Goal: Information Seeking & Learning: Compare options

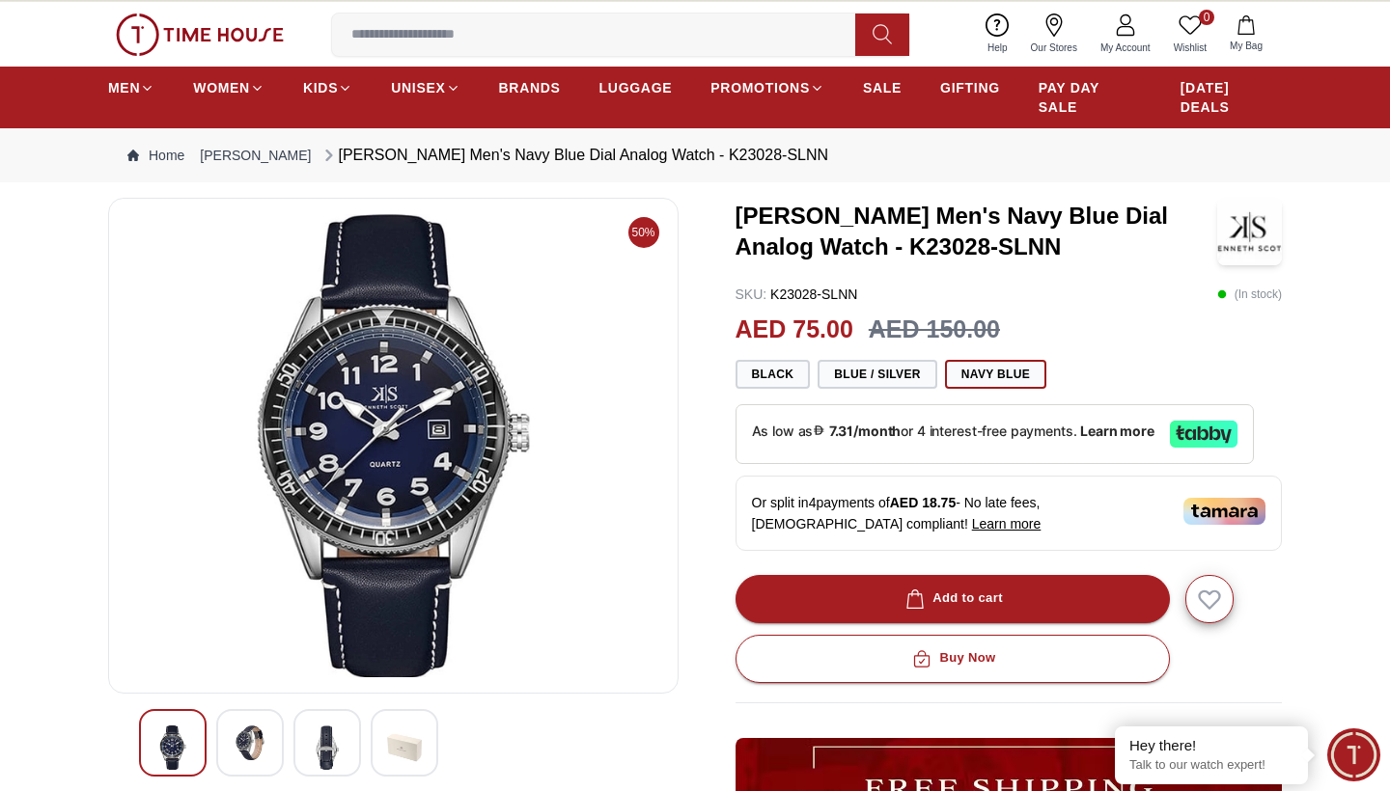
scroll to position [54, 0]
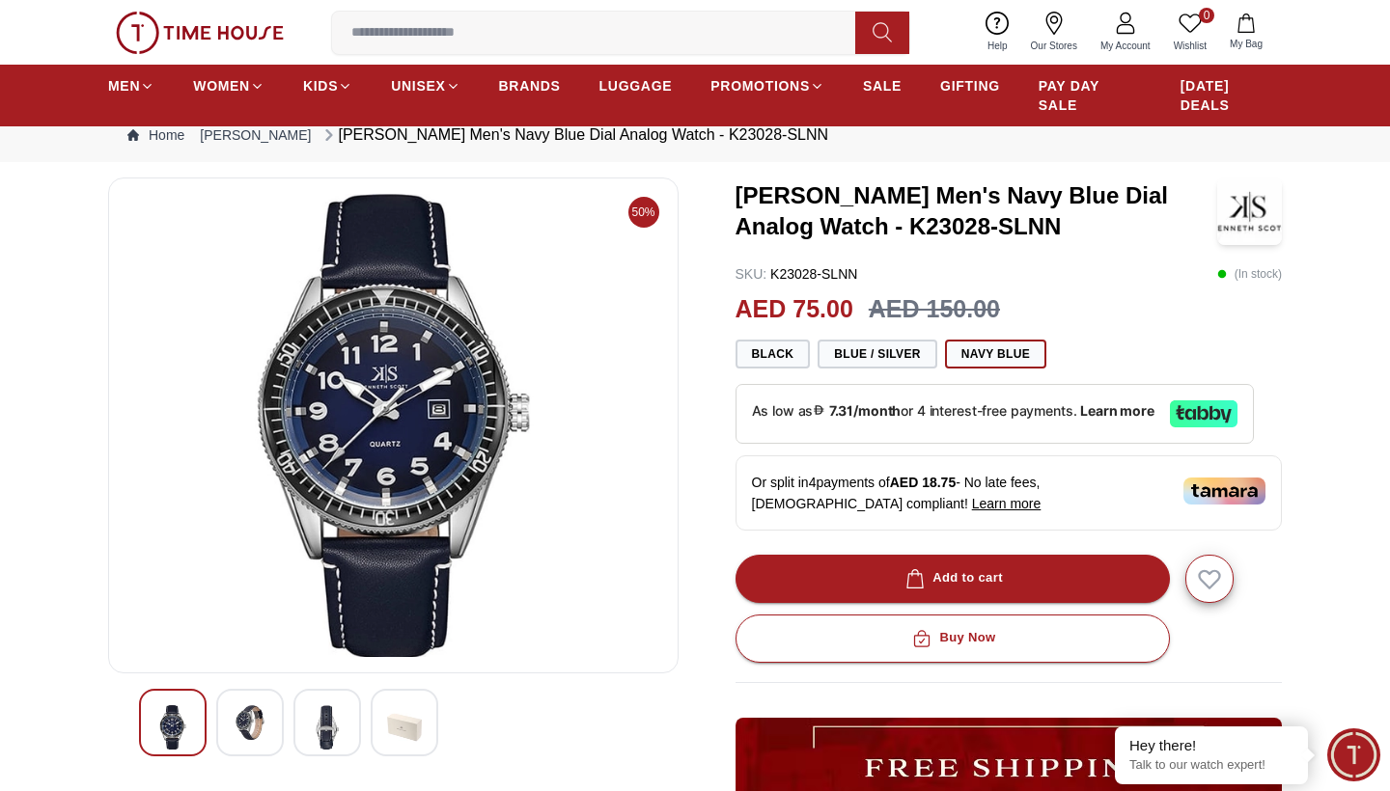
click at [249, 601] on img at bounding box center [250, 722] width 35 height 35
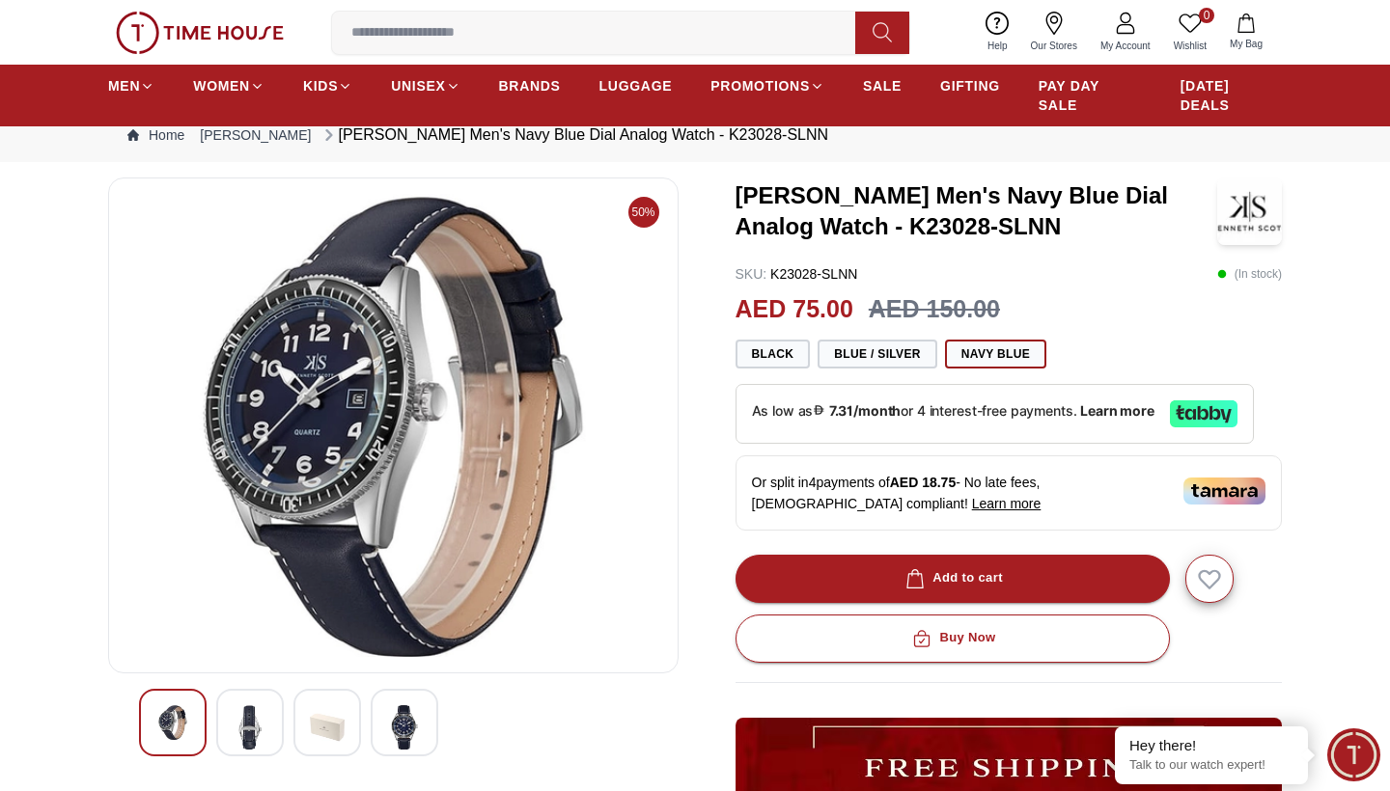
click at [354, 601] on div at bounding box center [327, 723] width 68 height 68
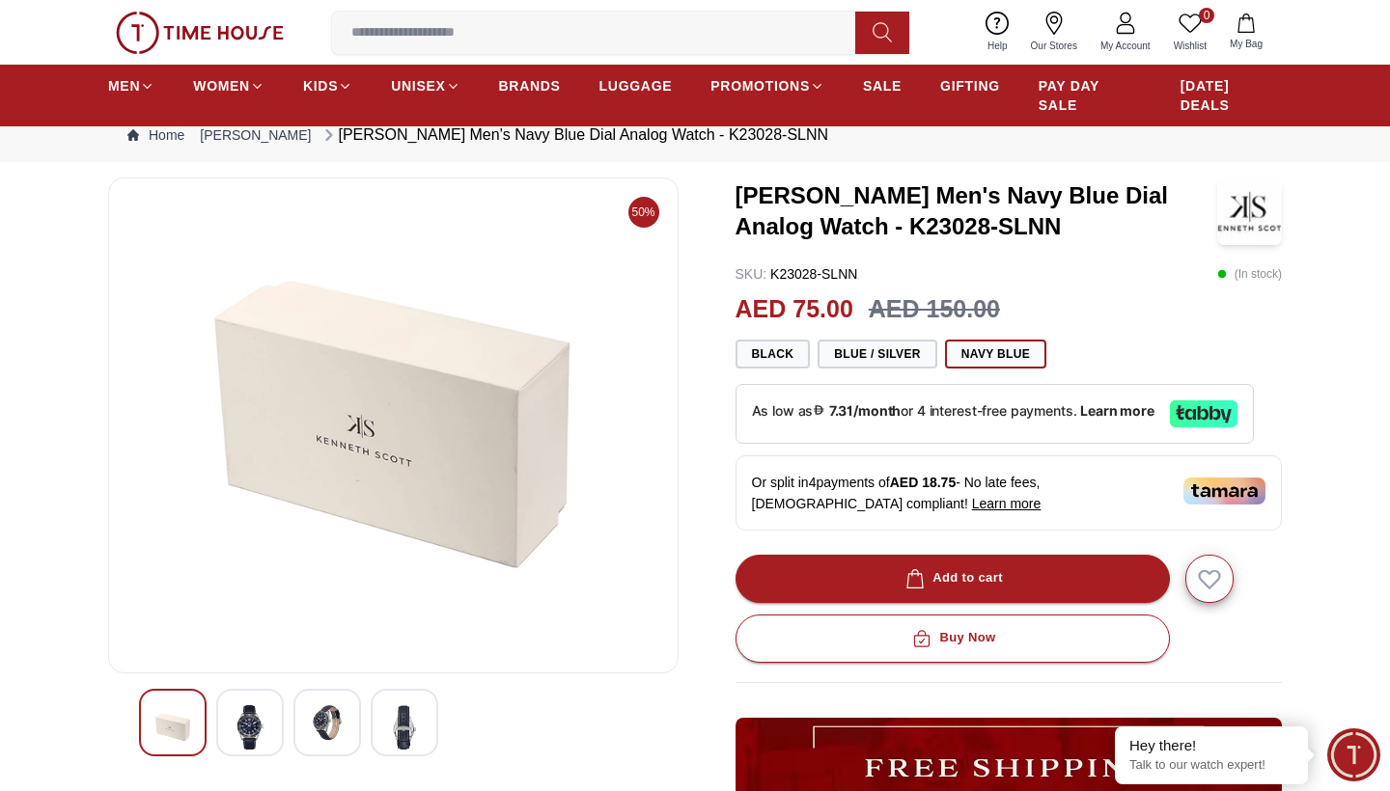
click at [456, 460] on img at bounding box center [393, 425] width 538 height 463
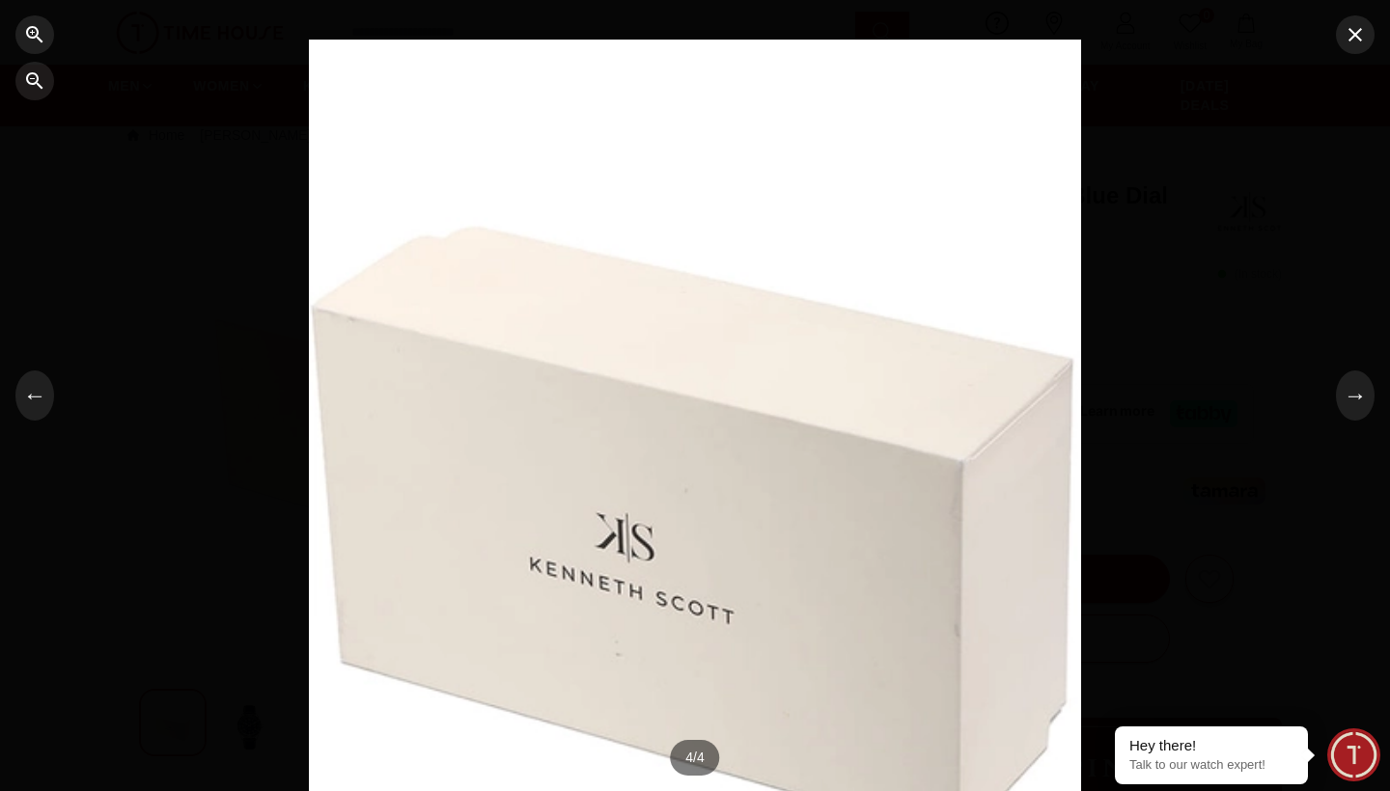
click at [773, 463] on div at bounding box center [695, 396] width 772 height 712
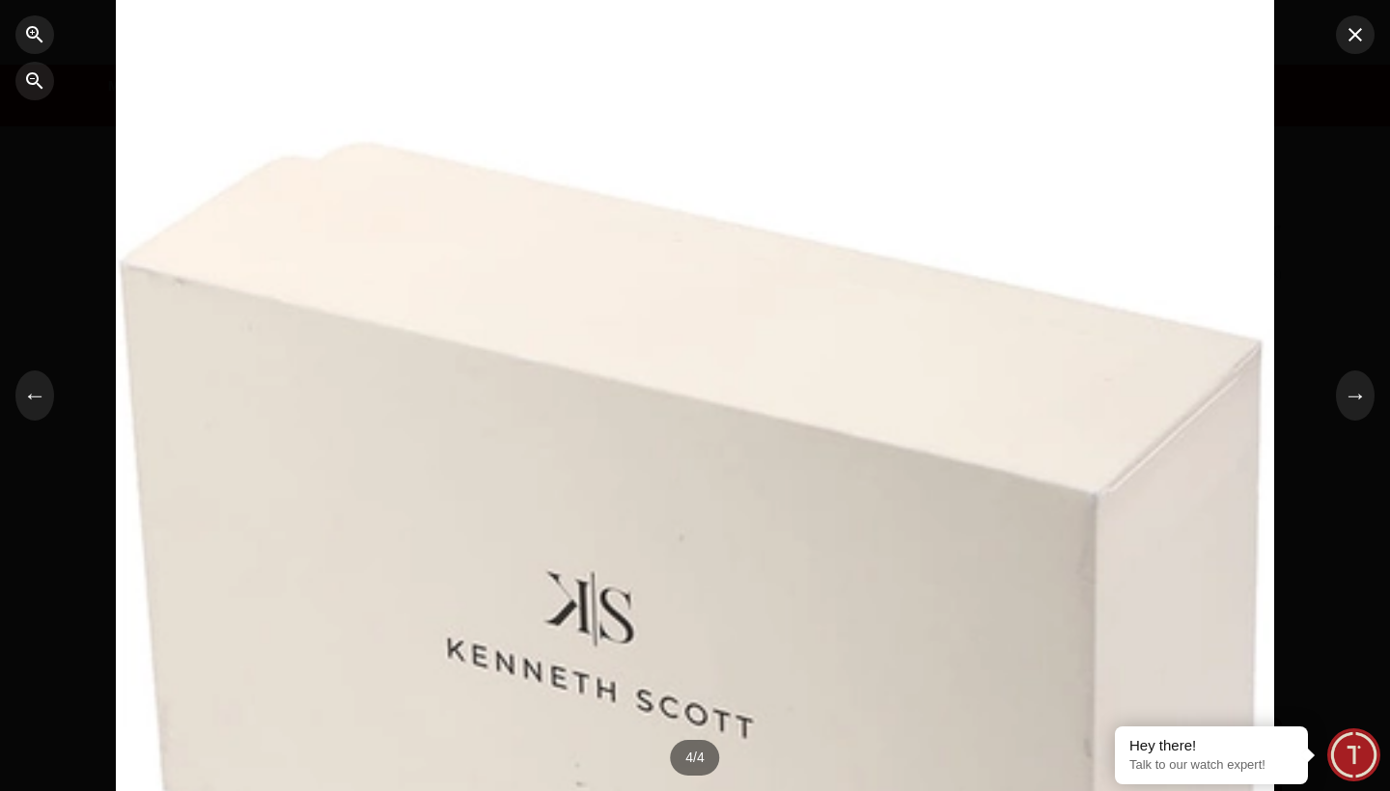
click at [773, 463] on div at bounding box center [695, 396] width 1158 height 1068
click at [1204, 33] on icon "button" at bounding box center [1354, 34] width 23 height 23
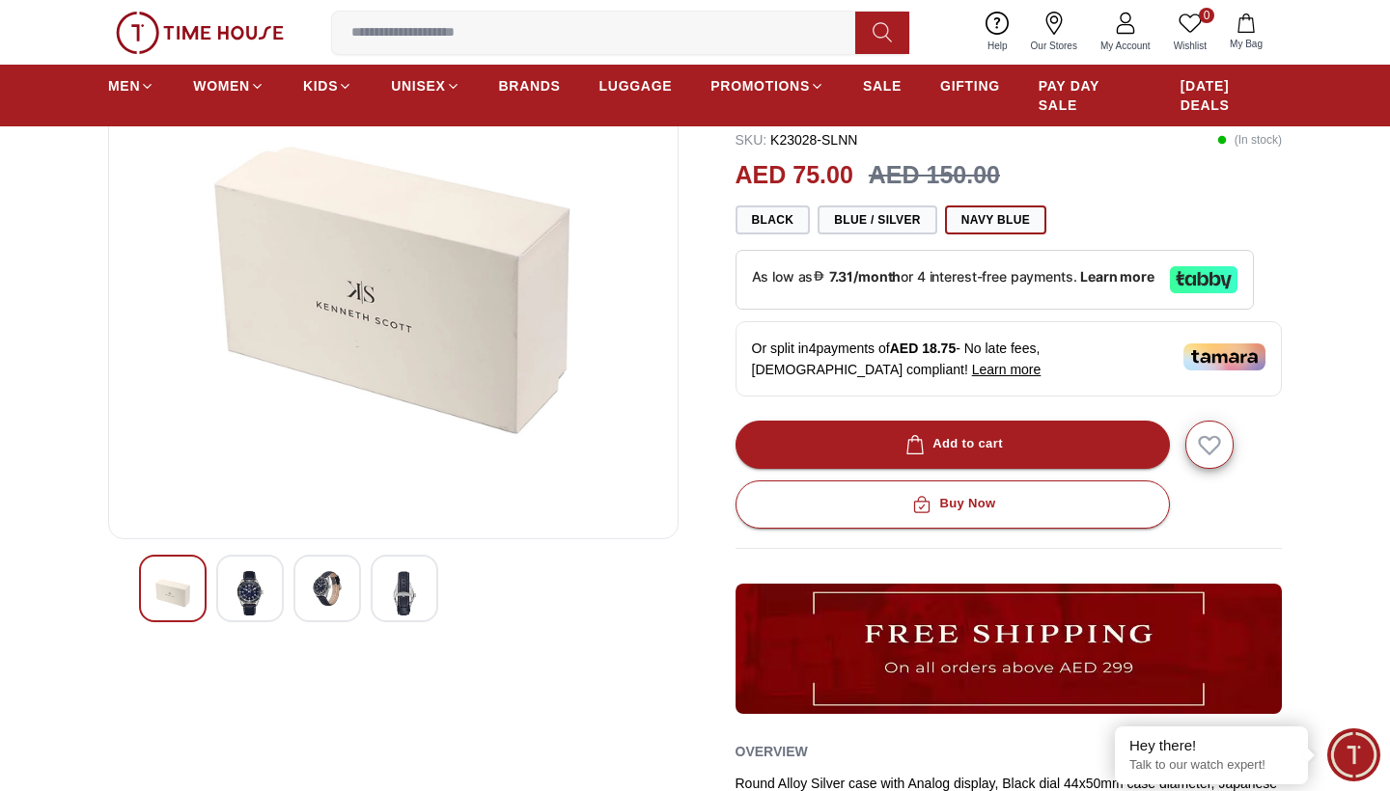
scroll to position [189, 0]
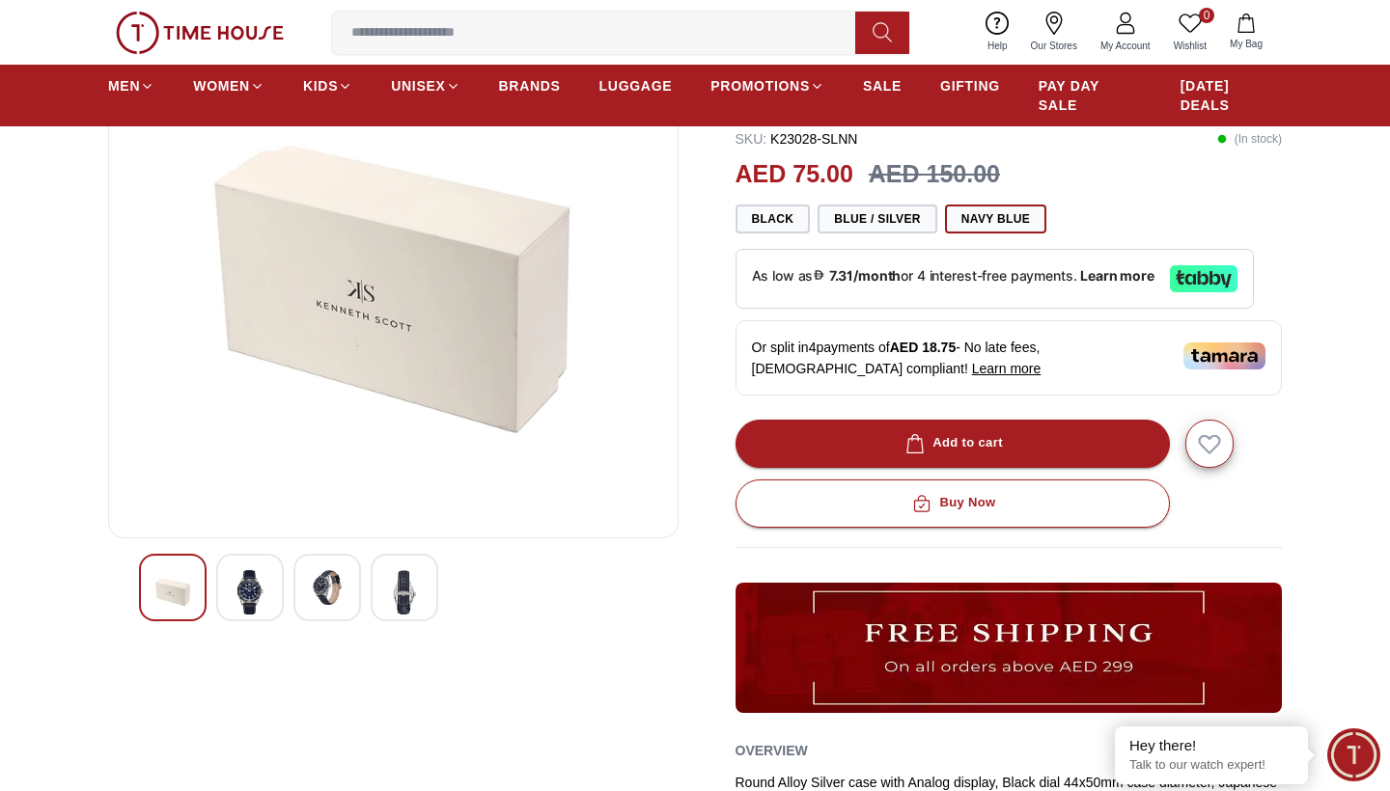
click at [403, 601] on img at bounding box center [404, 592] width 35 height 44
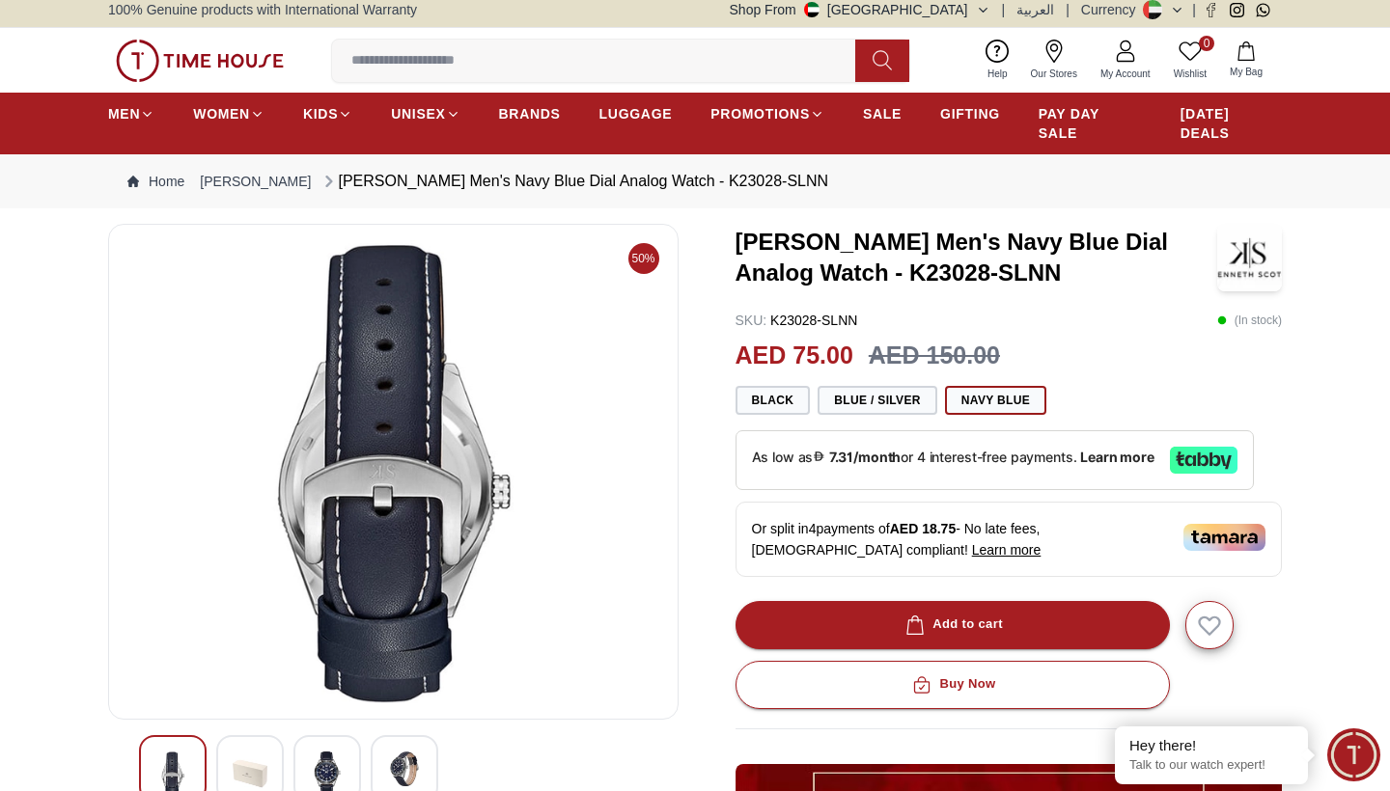
scroll to position [9, 0]
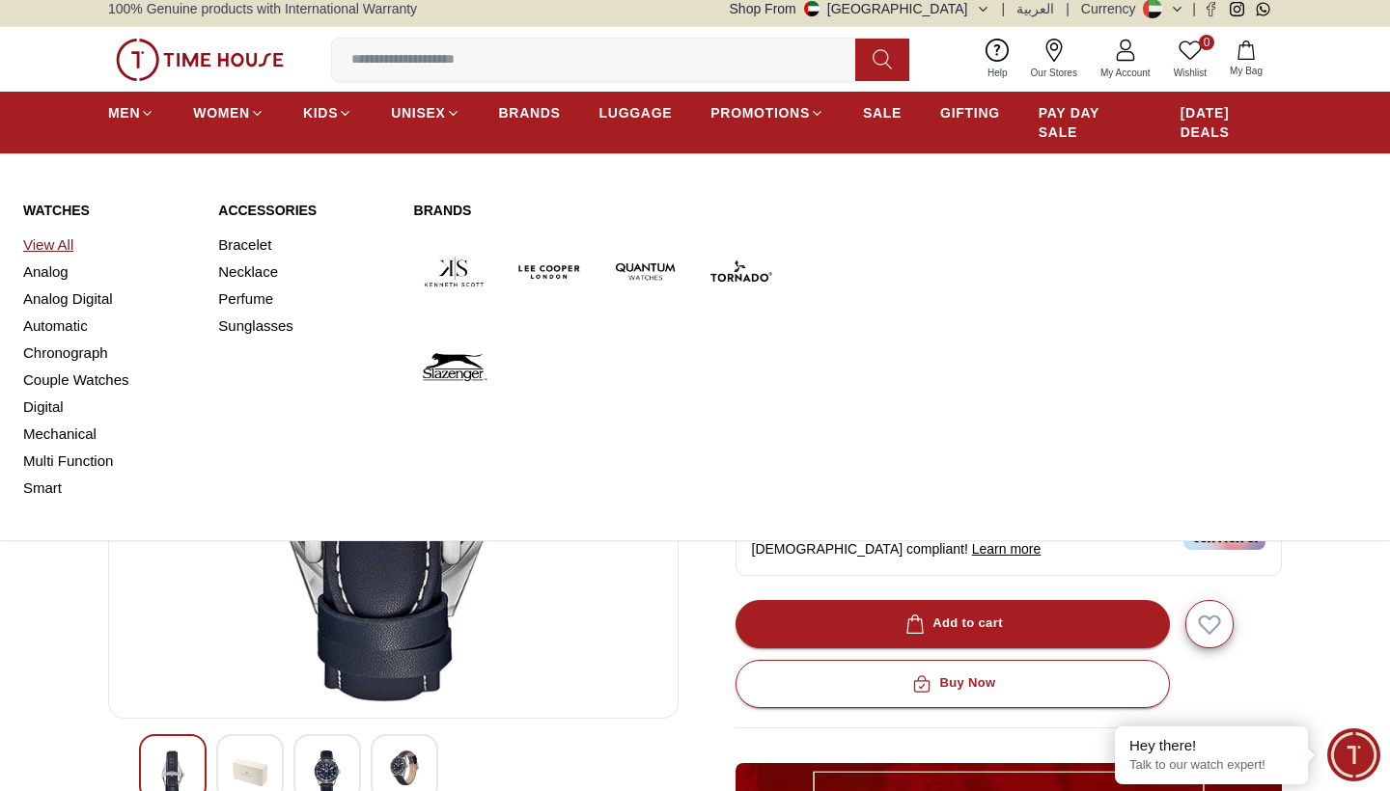
click at [67, 246] on link "View All" at bounding box center [109, 245] width 172 height 27
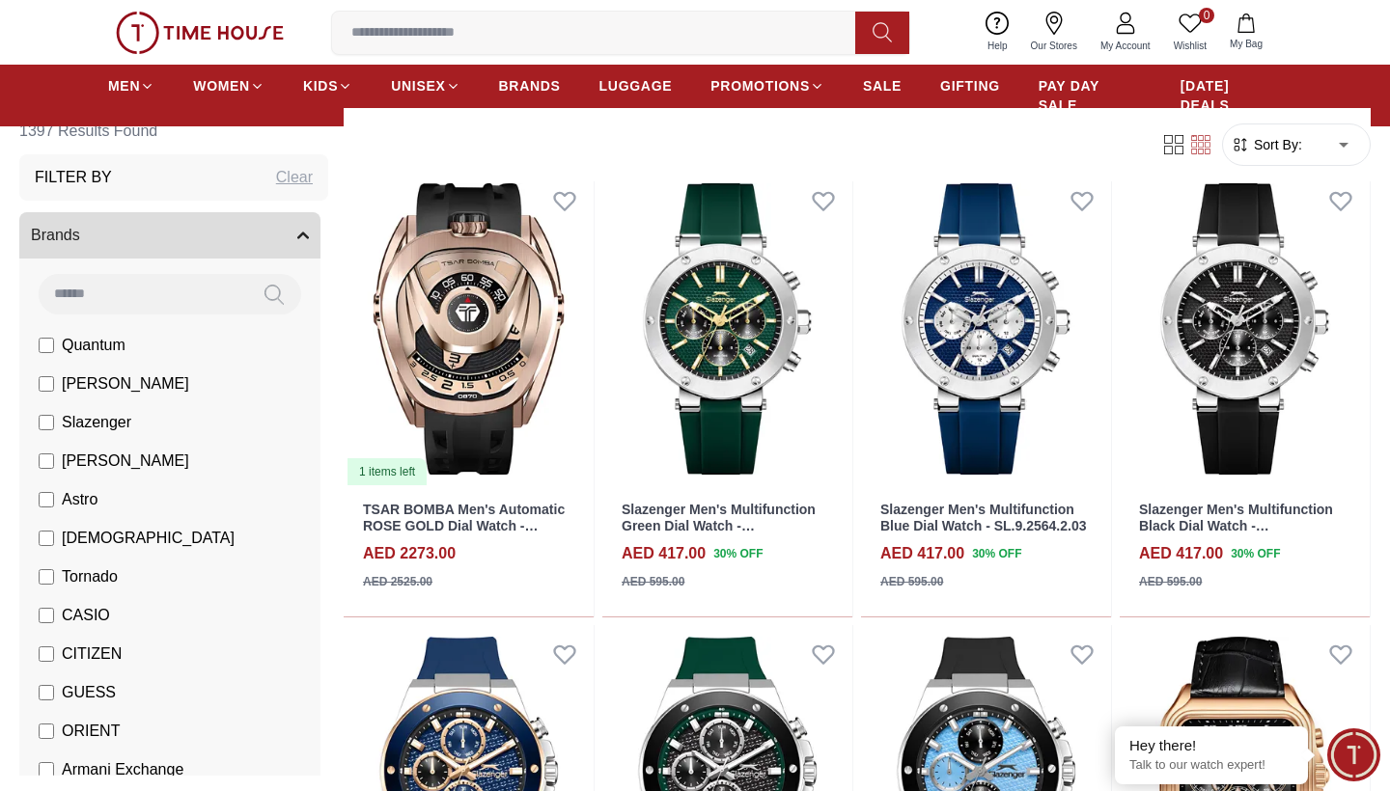
scroll to position [164, 0]
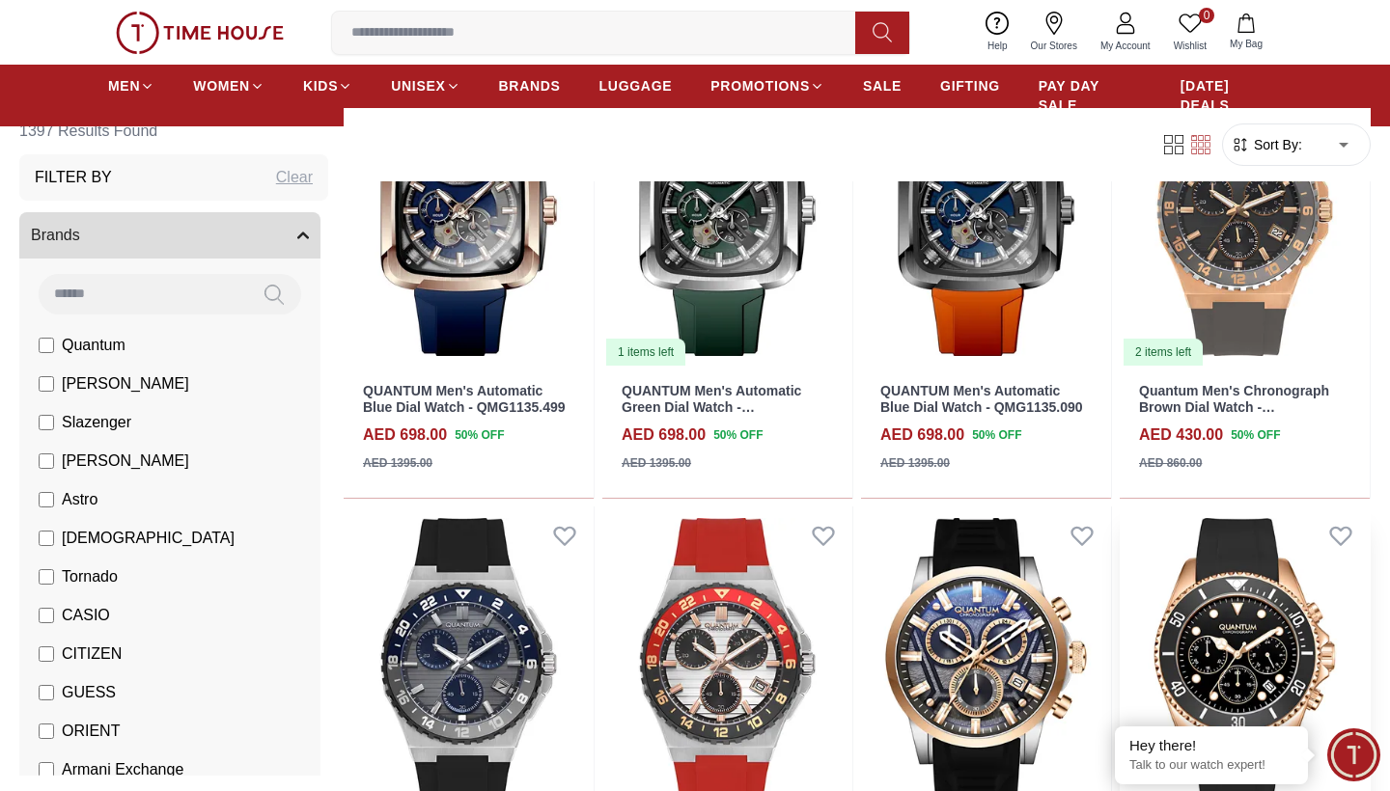
scroll to position [2862, 0]
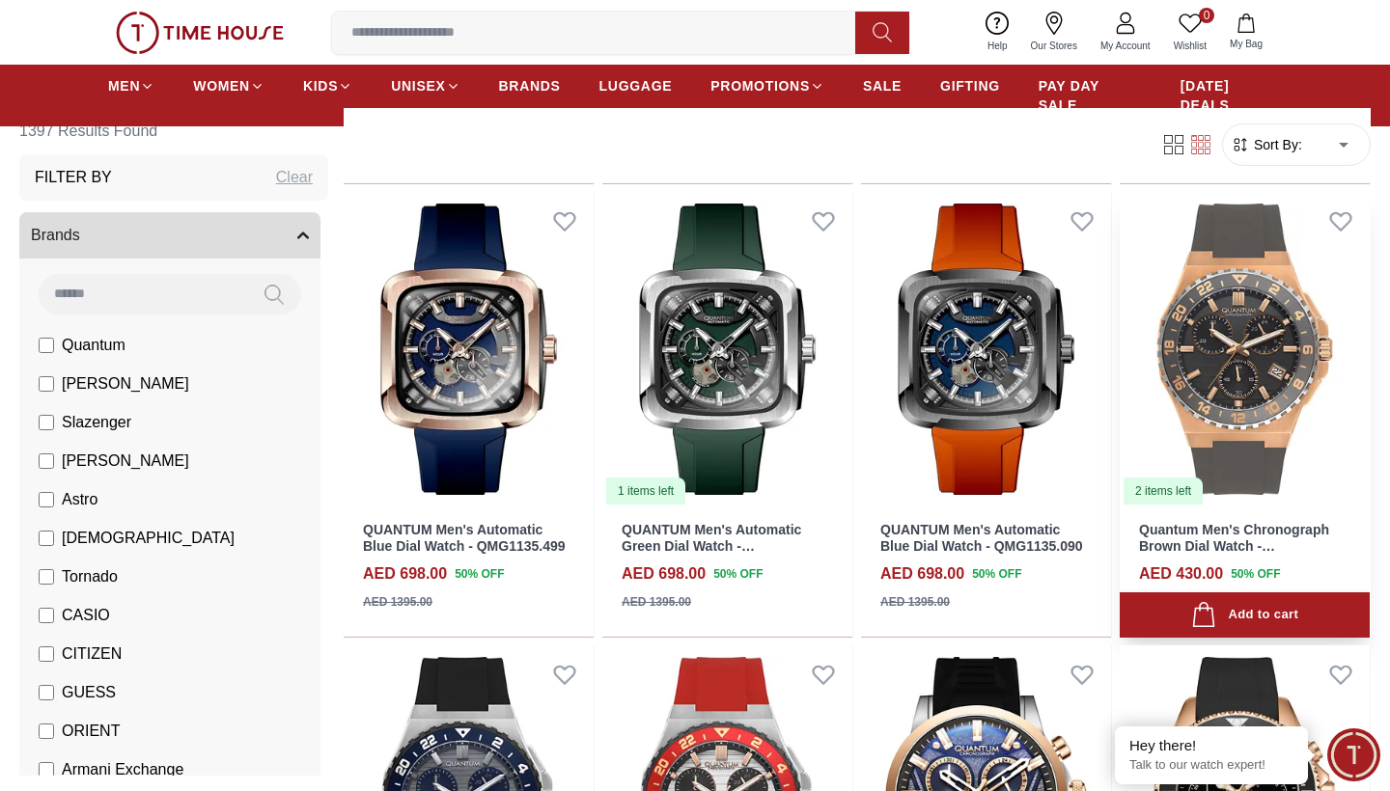
click at [1204, 326] on img at bounding box center [1245, 349] width 250 height 315
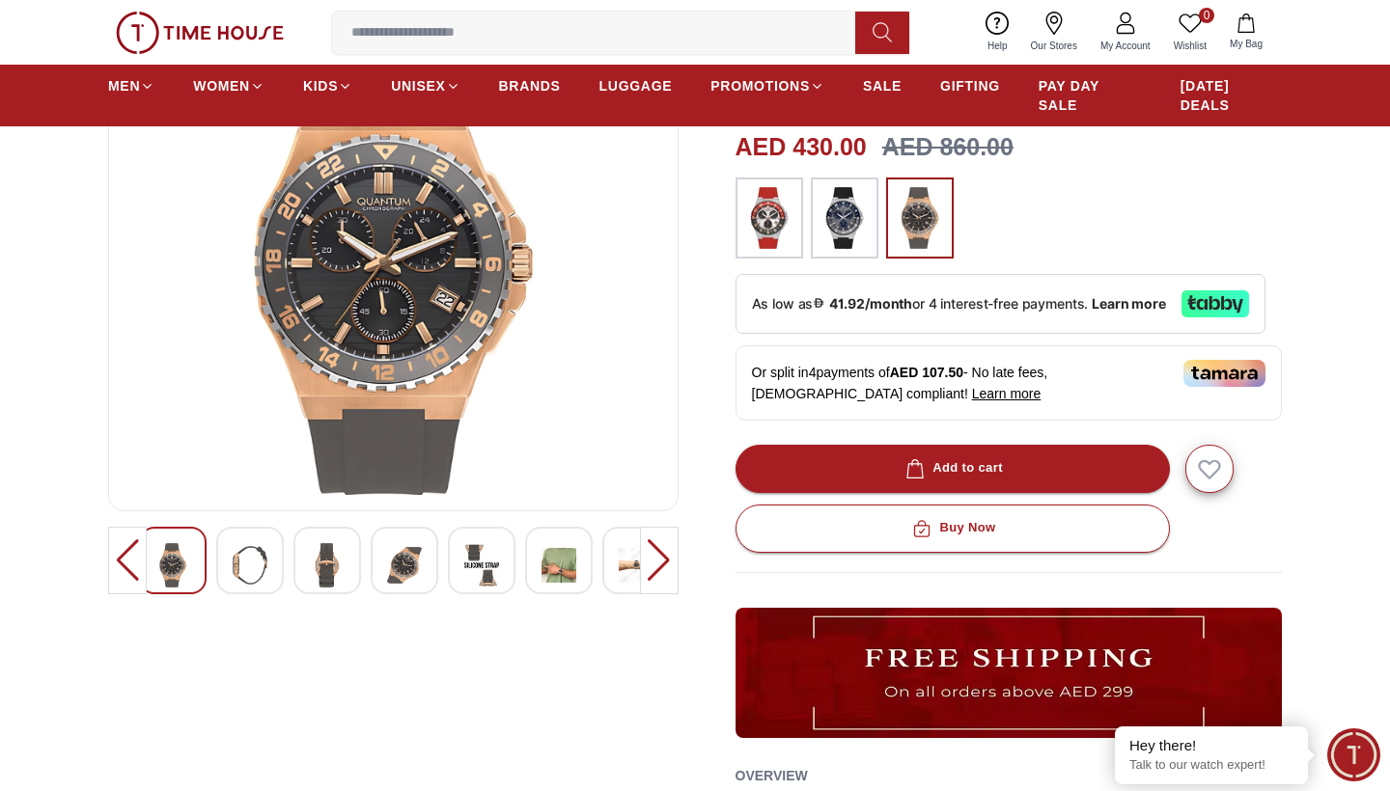
scroll to position [215, 0]
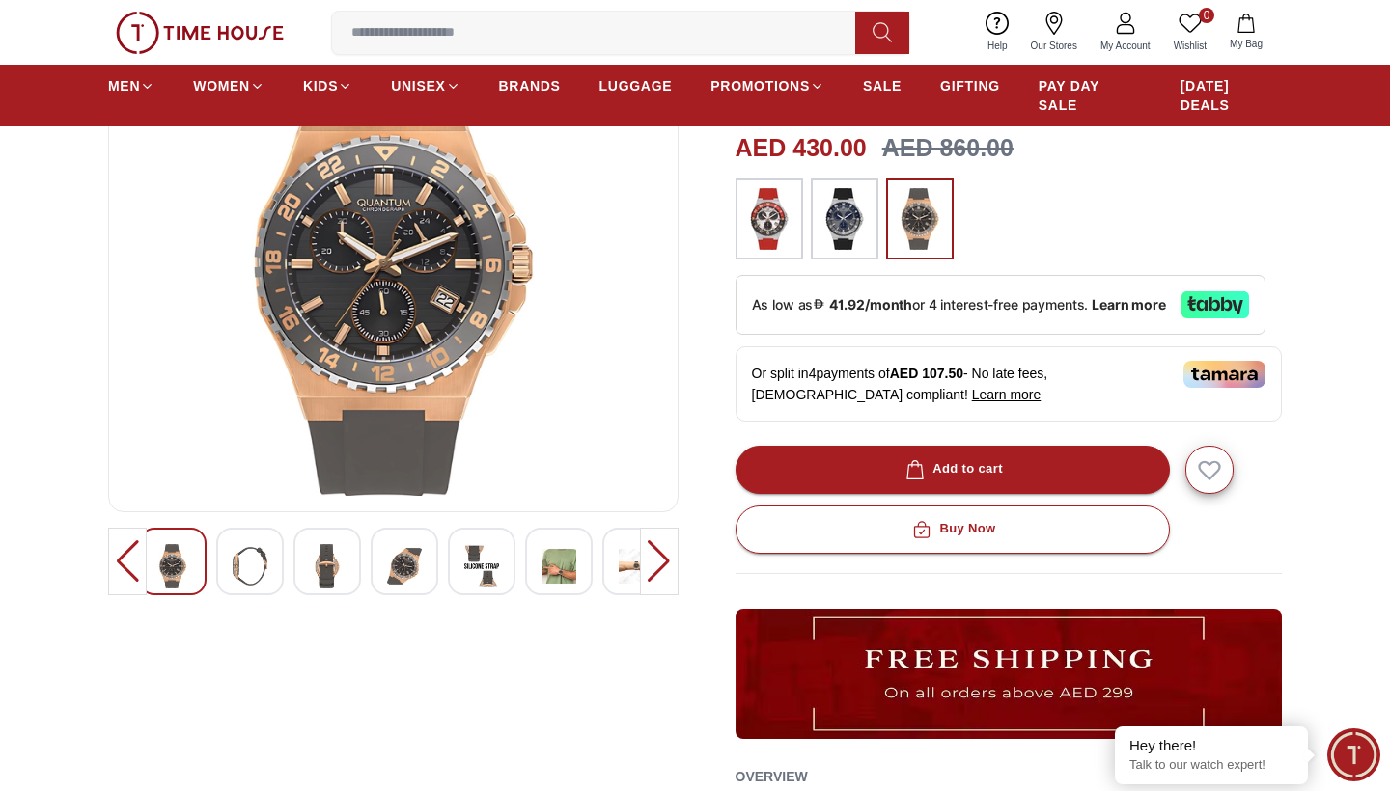
click at [501, 549] on div at bounding box center [482, 562] width 68 height 68
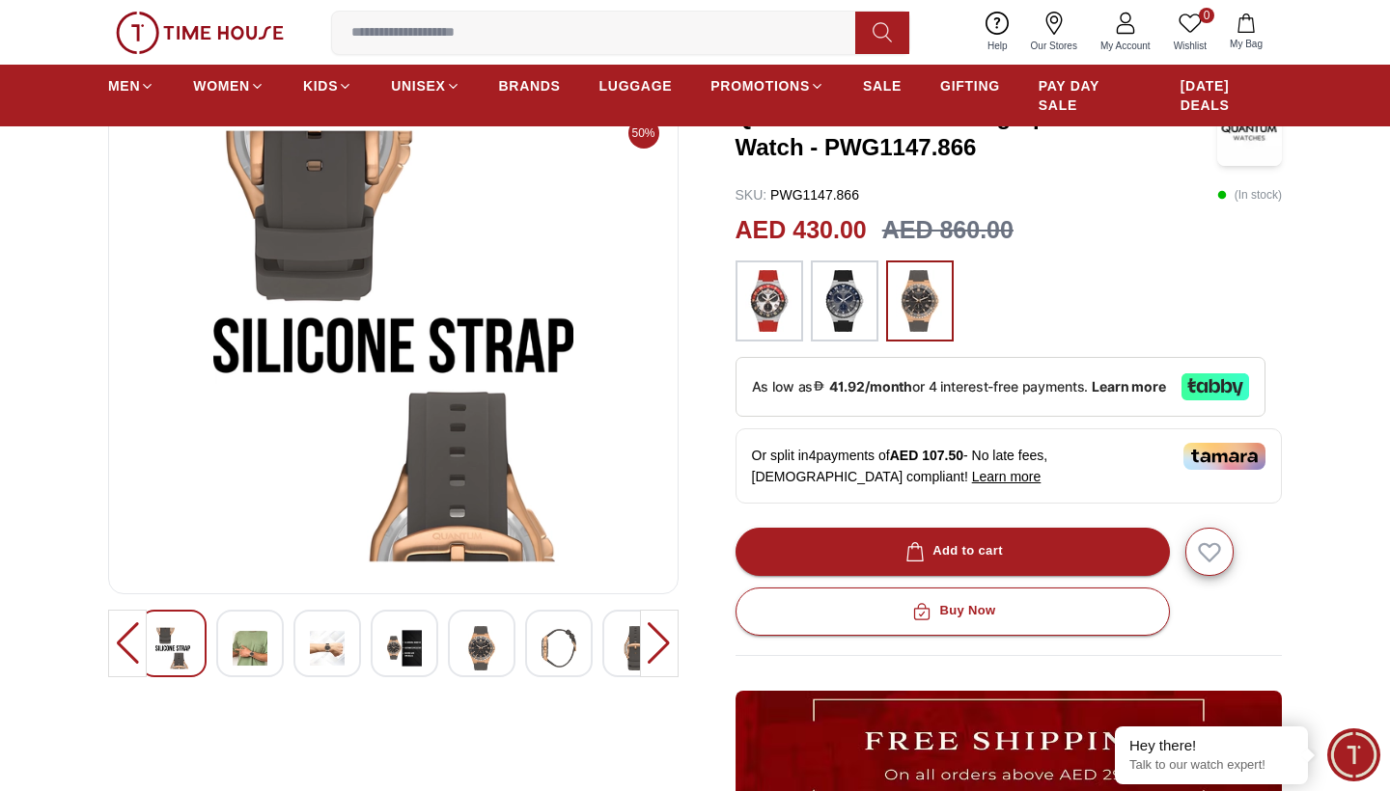
scroll to position [130, 0]
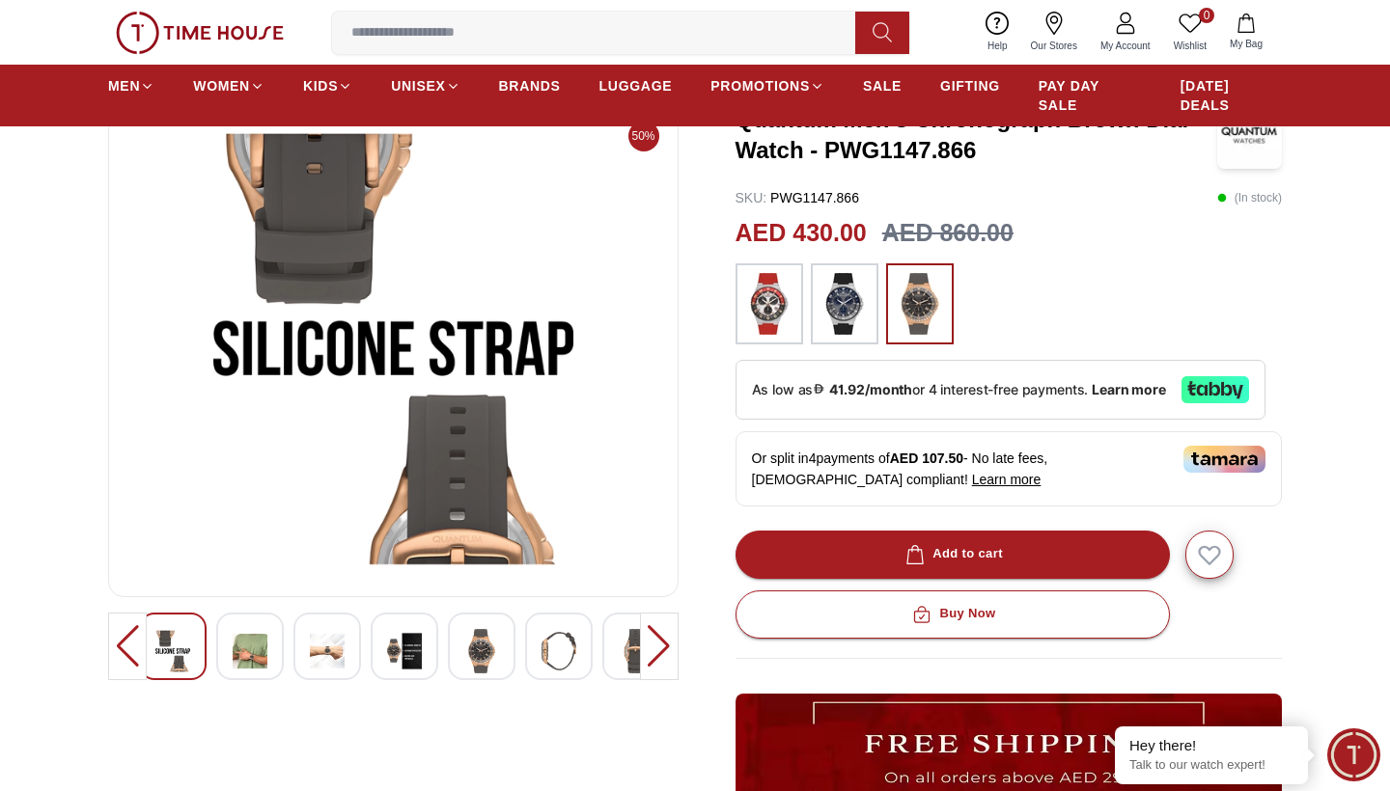
click at [405, 601] on div at bounding box center [405, 647] width 68 height 68
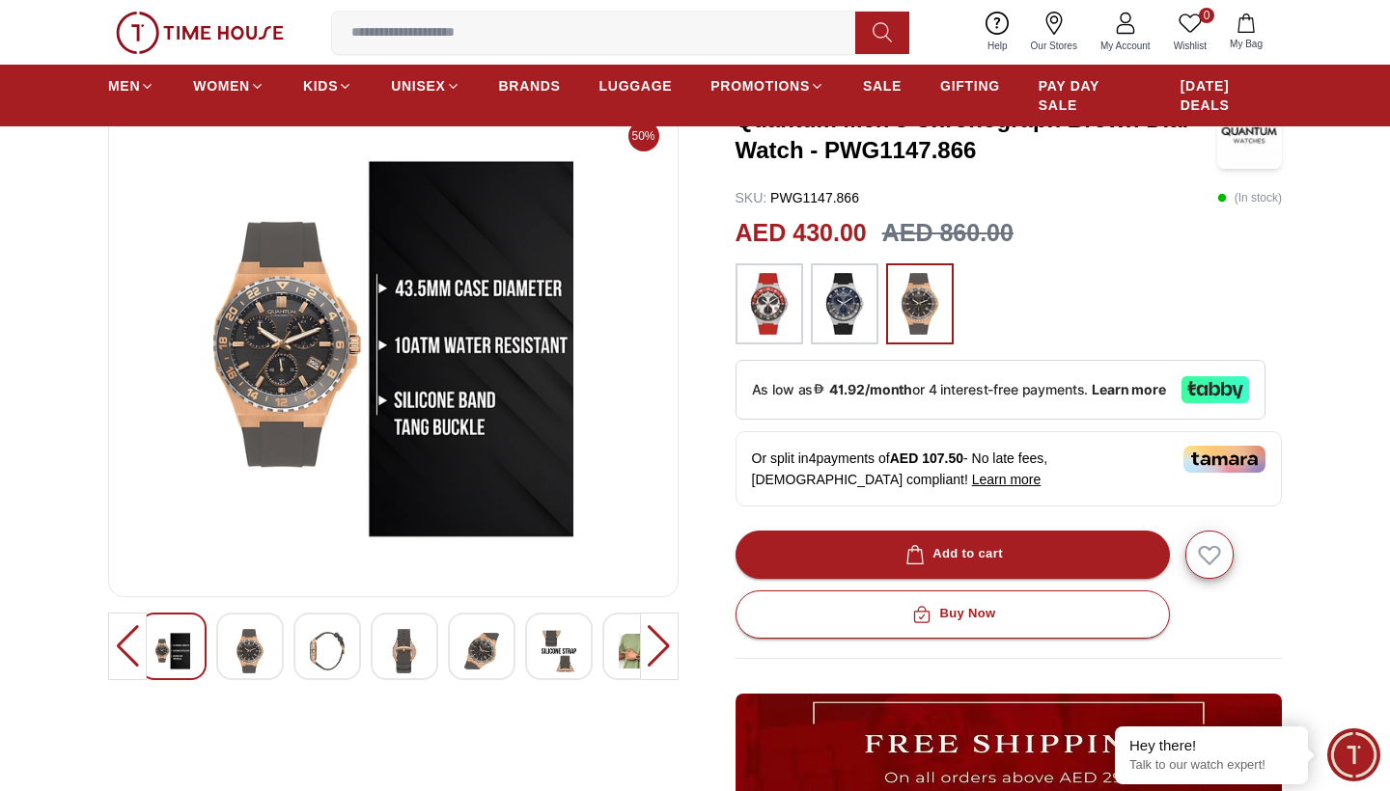
click at [365, 601] on div at bounding box center [393, 647] width 509 height 68
click at [347, 601] on div at bounding box center [327, 647] width 68 height 68
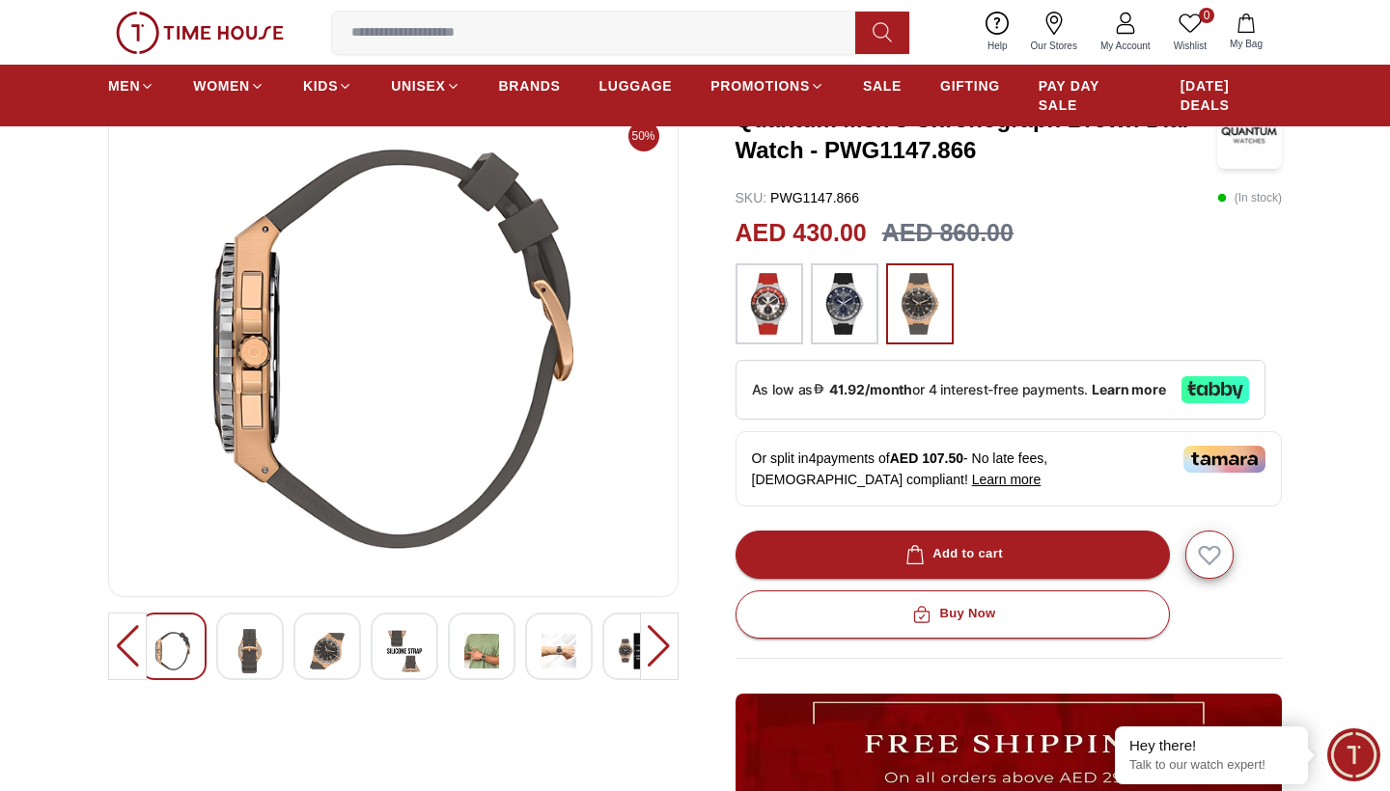
click at [301, 601] on div at bounding box center [327, 647] width 68 height 68
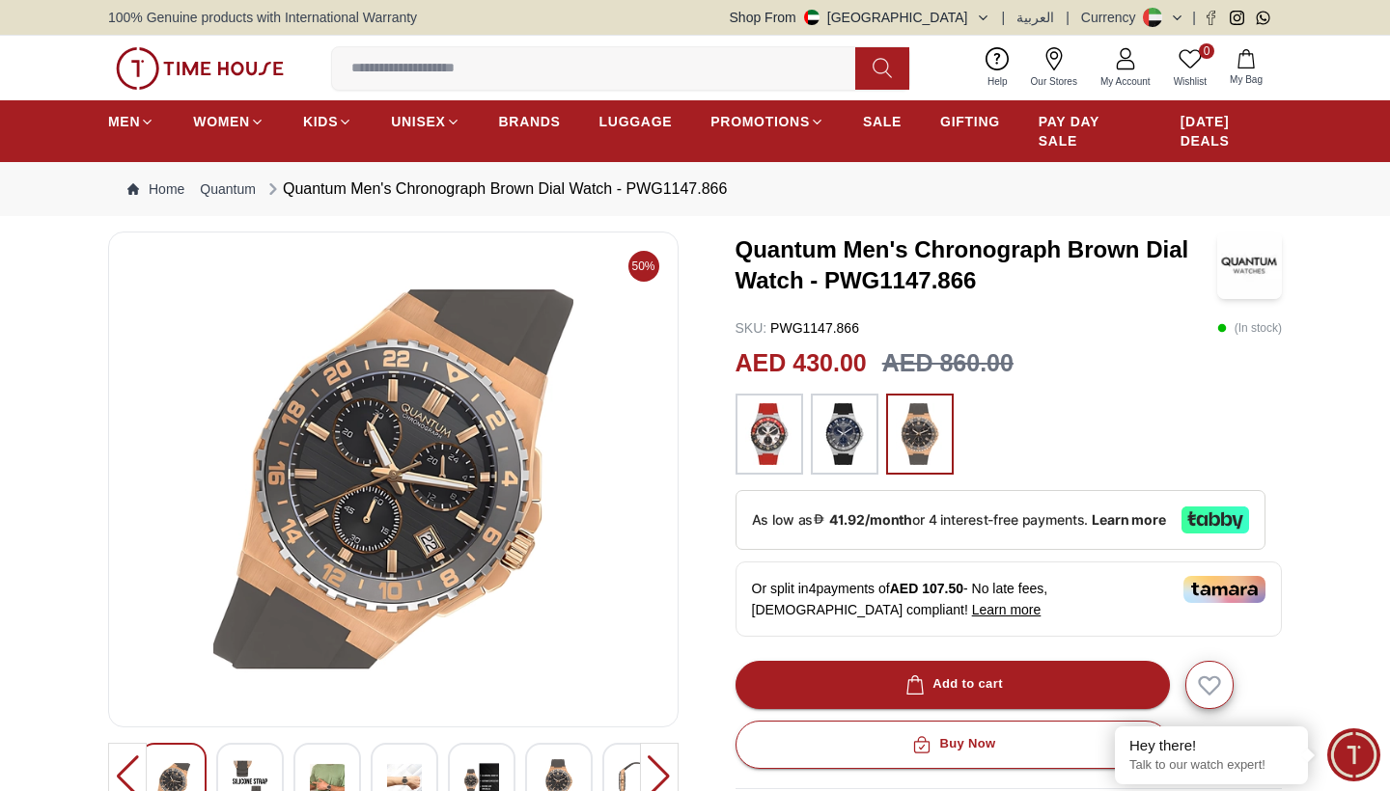
scroll to position [0, 0]
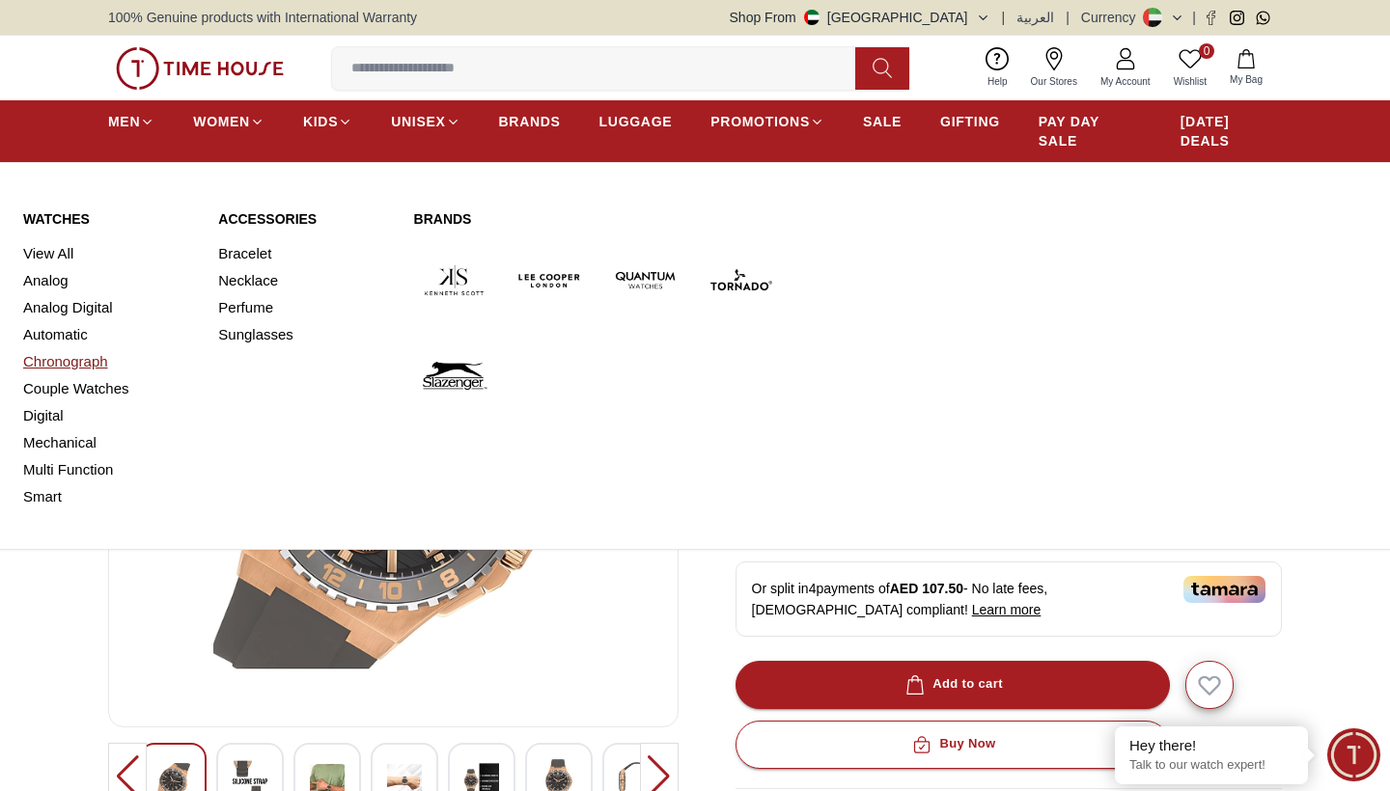
click at [60, 361] on link "Chronograph" at bounding box center [109, 361] width 172 height 27
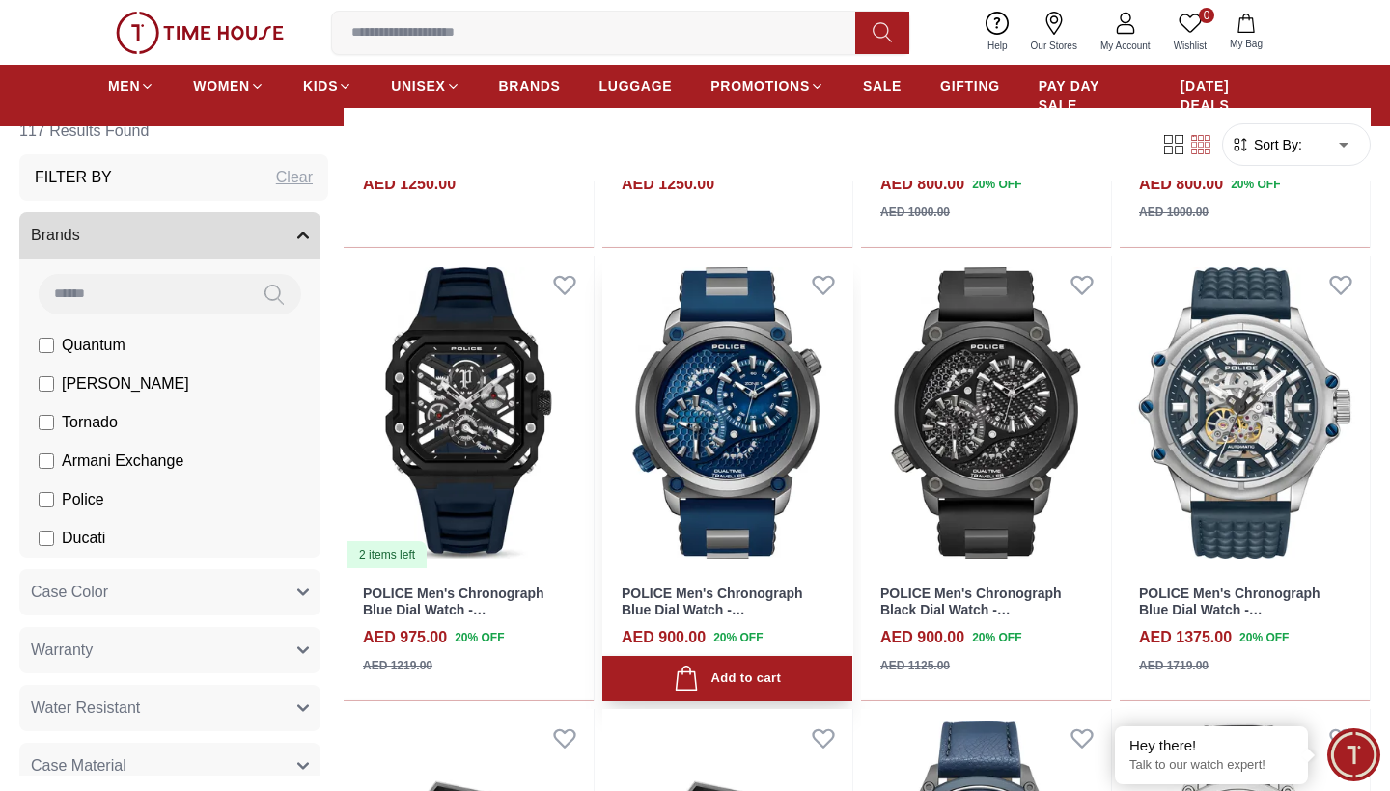
scroll to position [2804, 0]
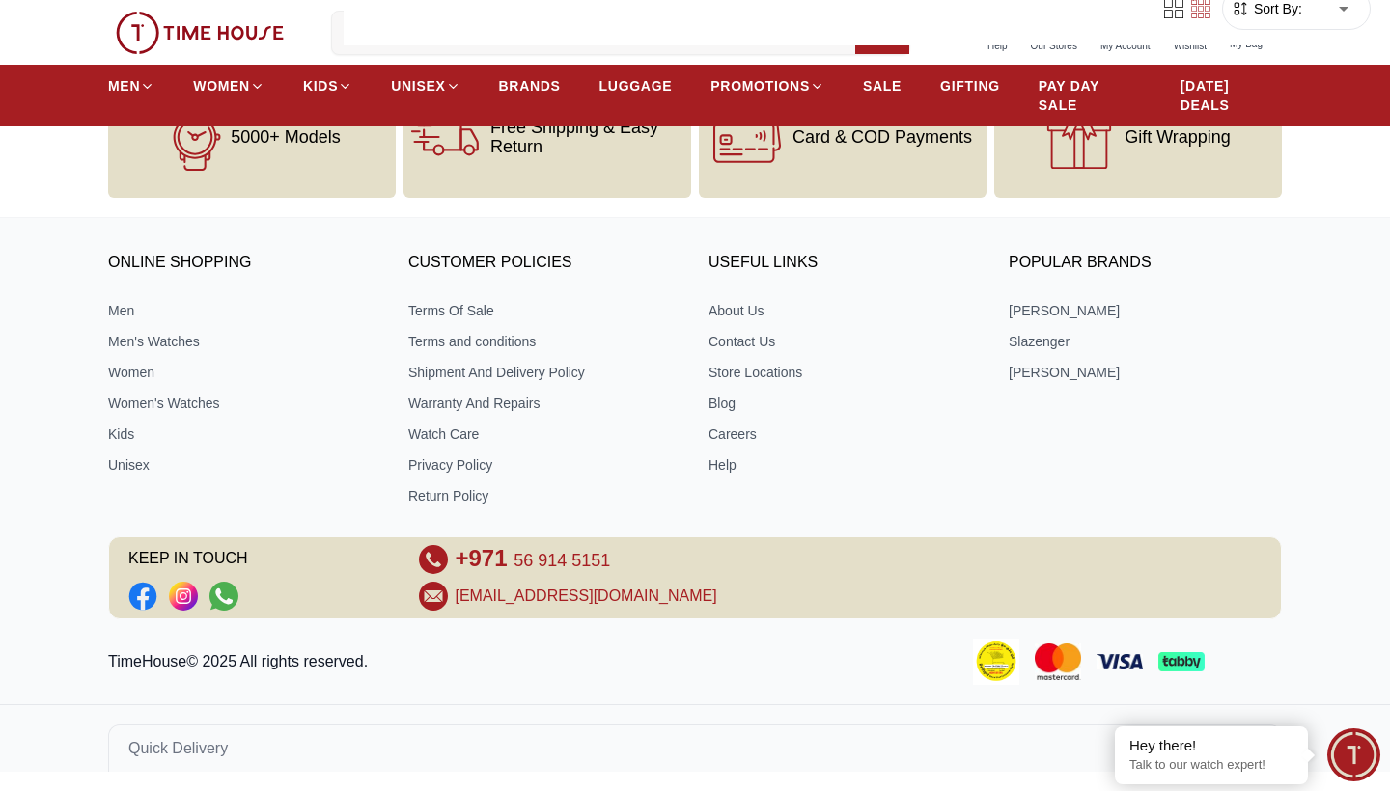
scroll to position [850, 0]
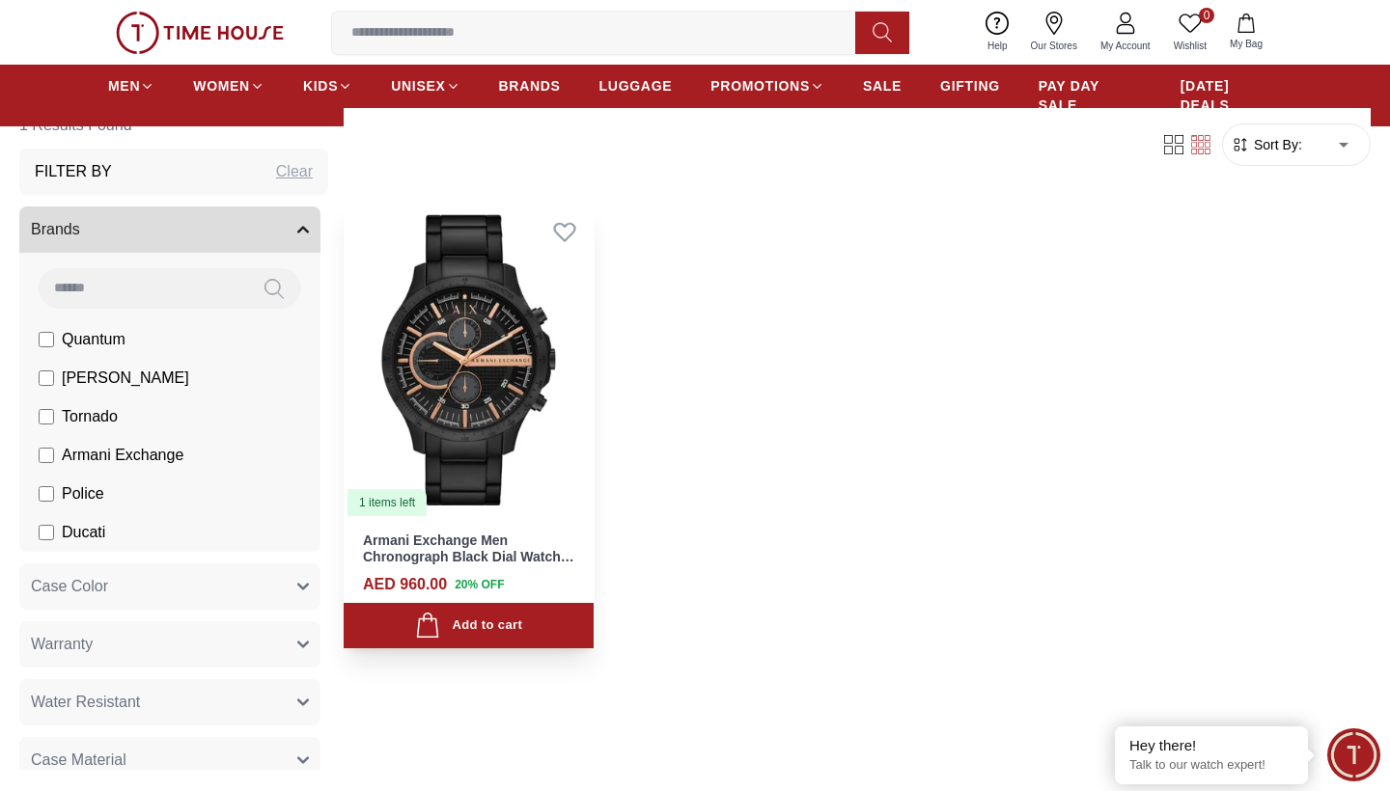
scroll to position [133, 0]
click at [439, 404] on img at bounding box center [469, 360] width 250 height 315
